Goal: Transaction & Acquisition: Purchase product/service

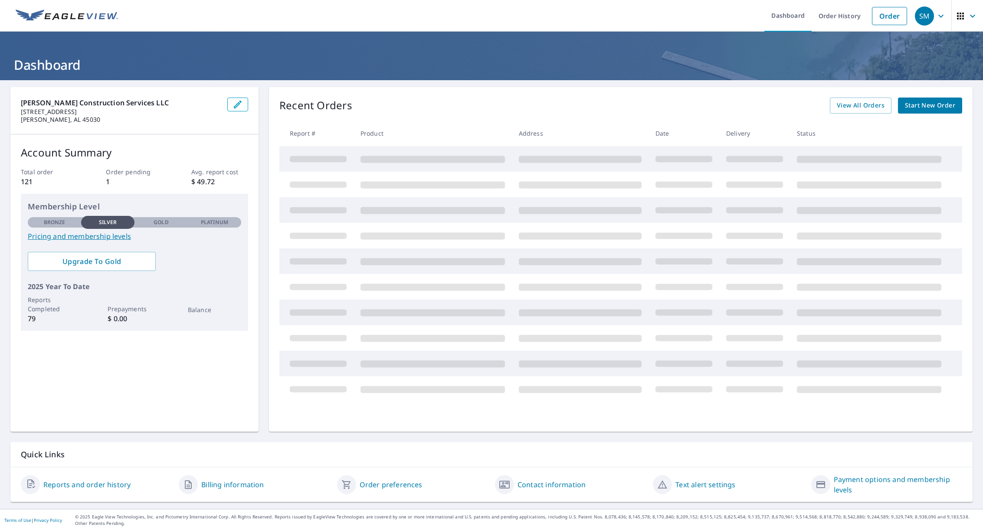
click at [923, 104] on span "Start New Order" at bounding box center [930, 105] width 50 height 11
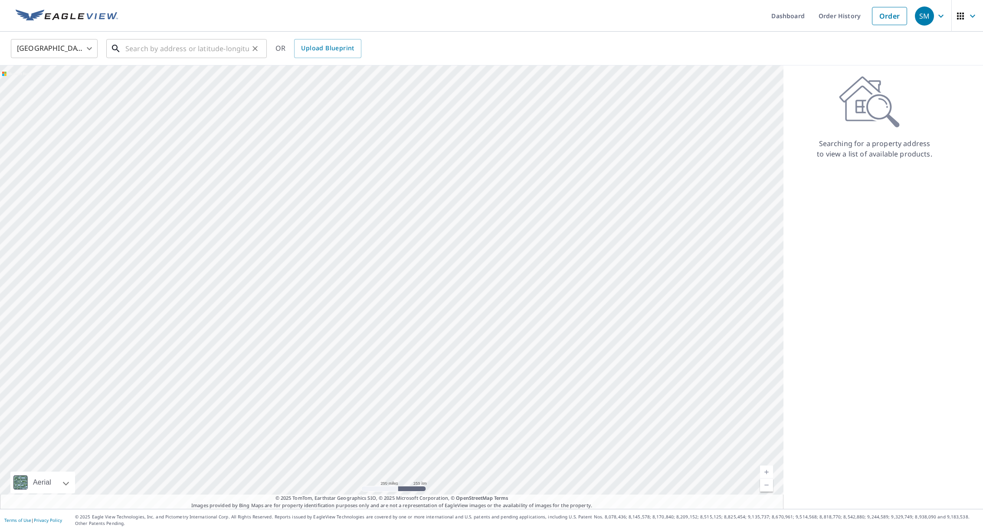
click at [186, 50] on input "text" at bounding box center [187, 48] width 124 height 24
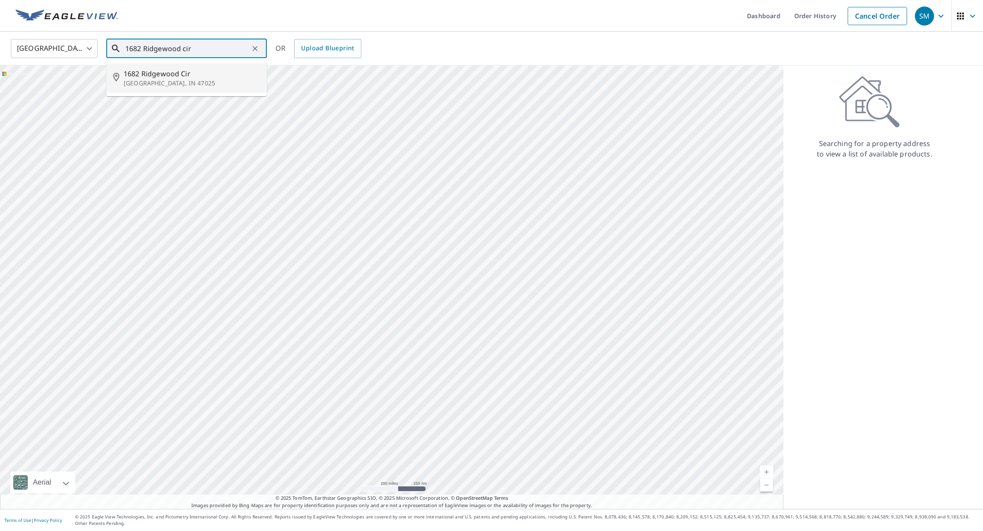
click at [173, 83] on p "[GEOGRAPHIC_DATA], IN 47025" at bounding box center [192, 83] width 136 height 9
type input "1682 Ridgewood [GEOGRAPHIC_DATA], IN 47025"
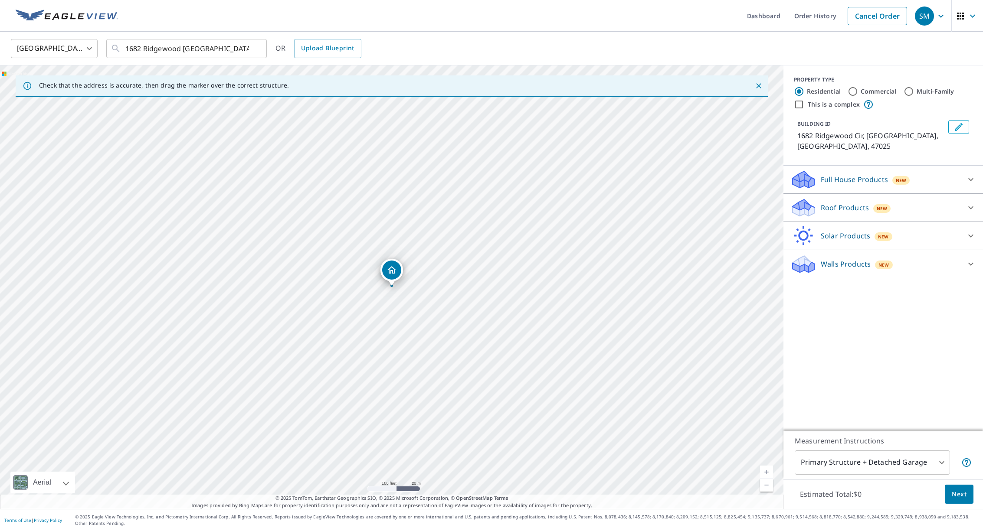
click at [862, 203] on p "Roof Products" at bounding box center [845, 208] width 48 height 10
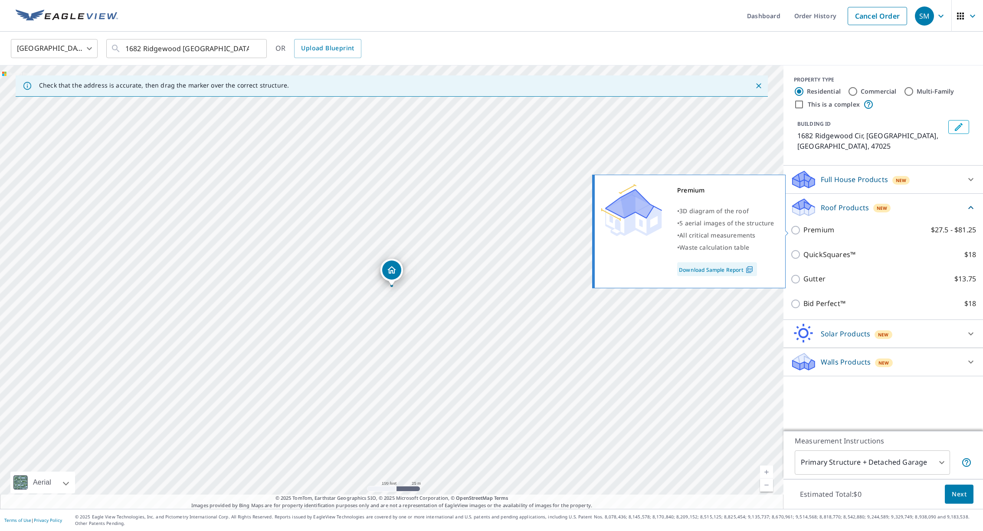
click at [797, 231] on input "Premium $27.5 - $81.25" at bounding box center [796, 230] width 13 height 10
checkbox input "true"
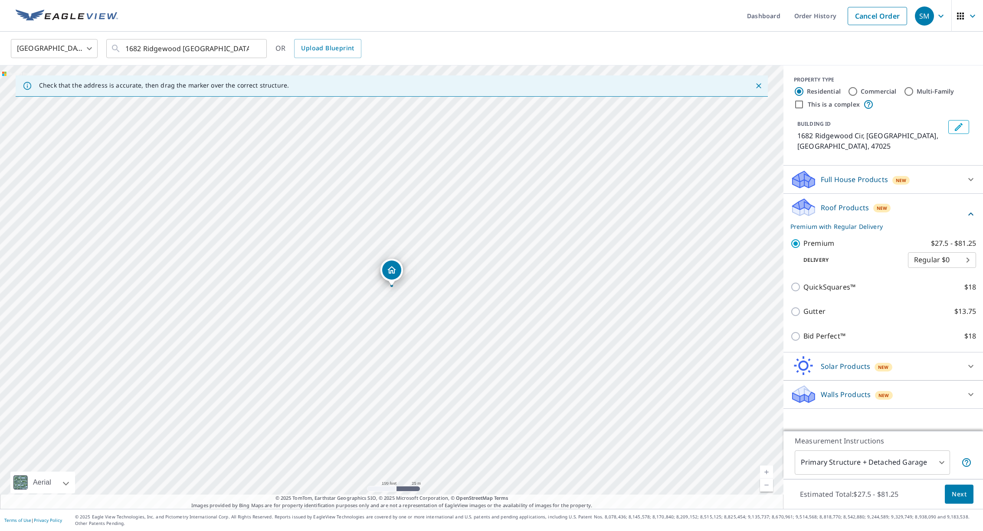
click at [962, 498] on span "Next" at bounding box center [959, 494] width 15 height 11
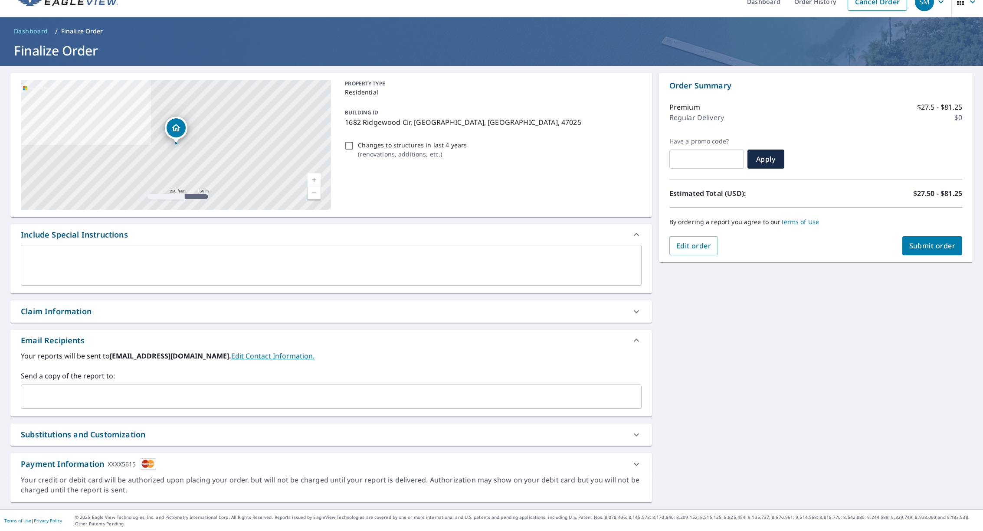
scroll to position [15, 0]
click at [696, 159] on input "text" at bounding box center [706, 159] width 75 height 24
paste input "MWJR-QR81W-AGGRZ"
type input "MWJR-QR81W-AGGRZ"
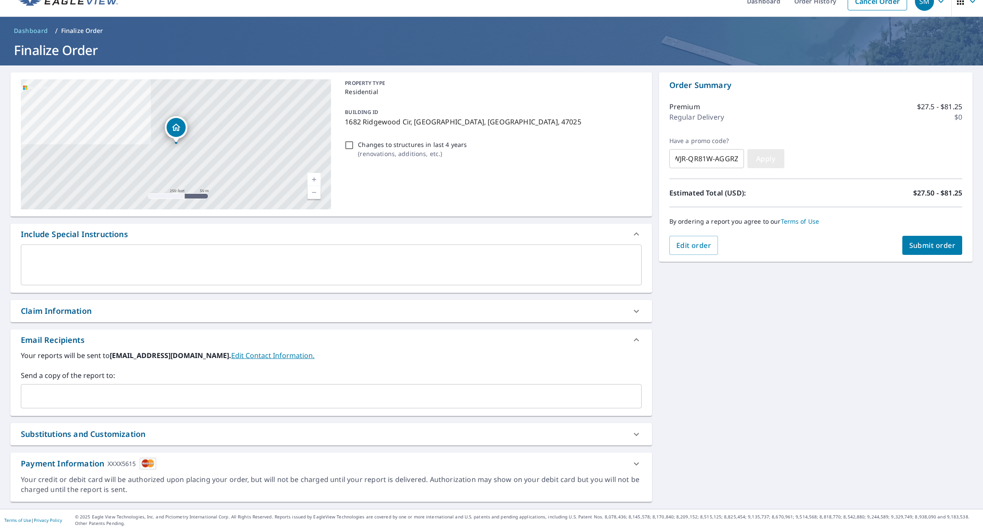
scroll to position [0, 0]
click at [766, 159] on span "Apply" at bounding box center [765, 159] width 23 height 10
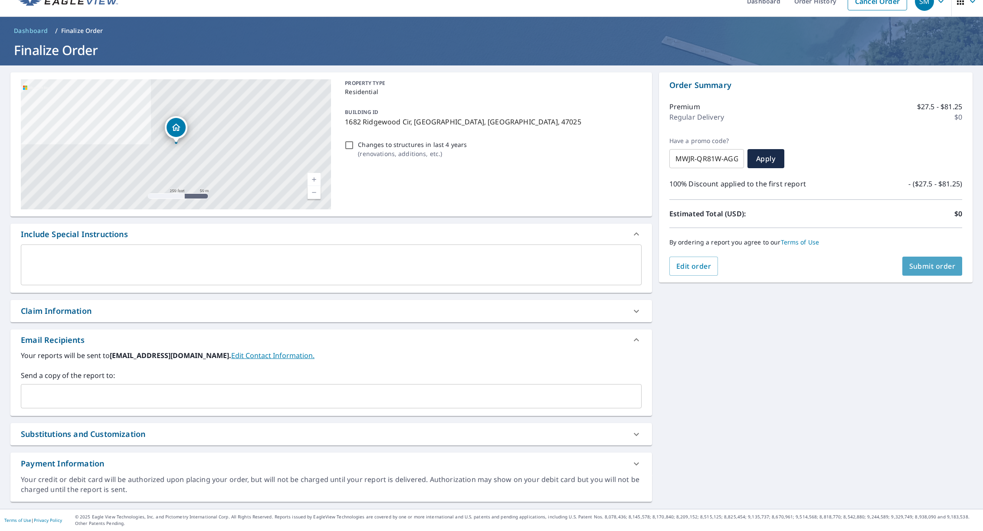
click at [934, 265] on span "Submit order" at bounding box center [932, 267] width 46 height 10
